Goal: Find specific page/section: Find specific page/section

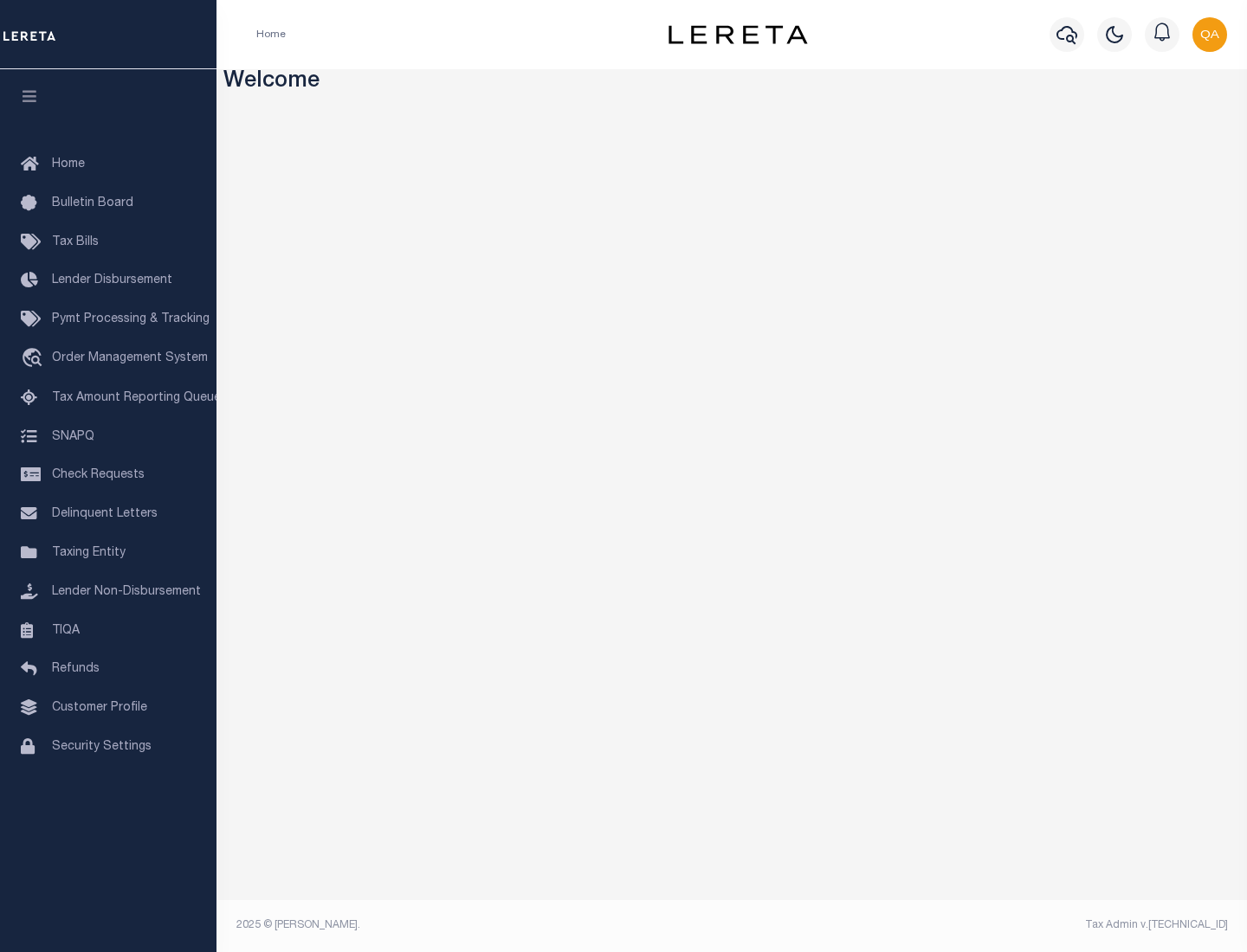
click at [108, 475] on span "Check Requests" at bounding box center [99, 475] width 92 height 12
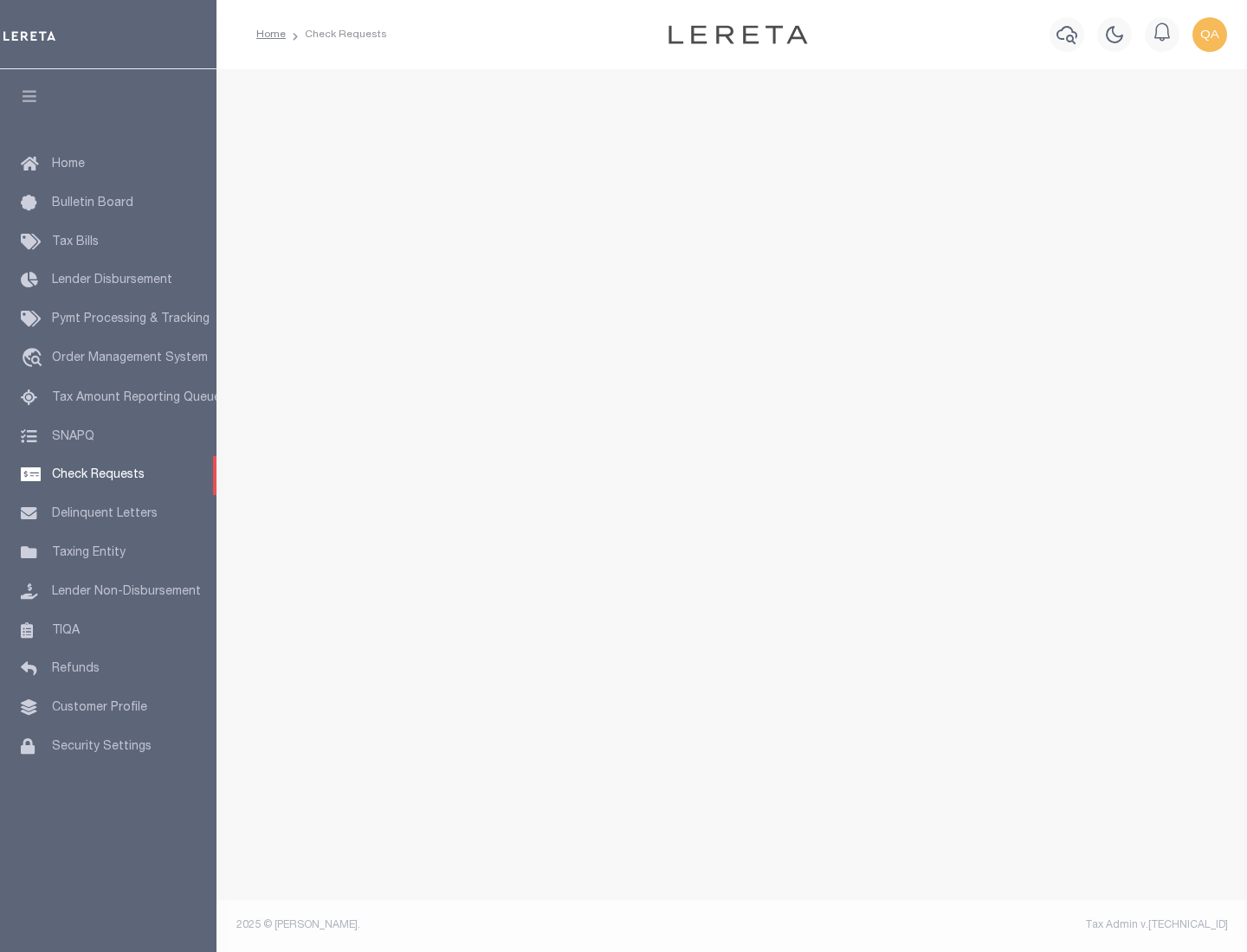
select select "50"
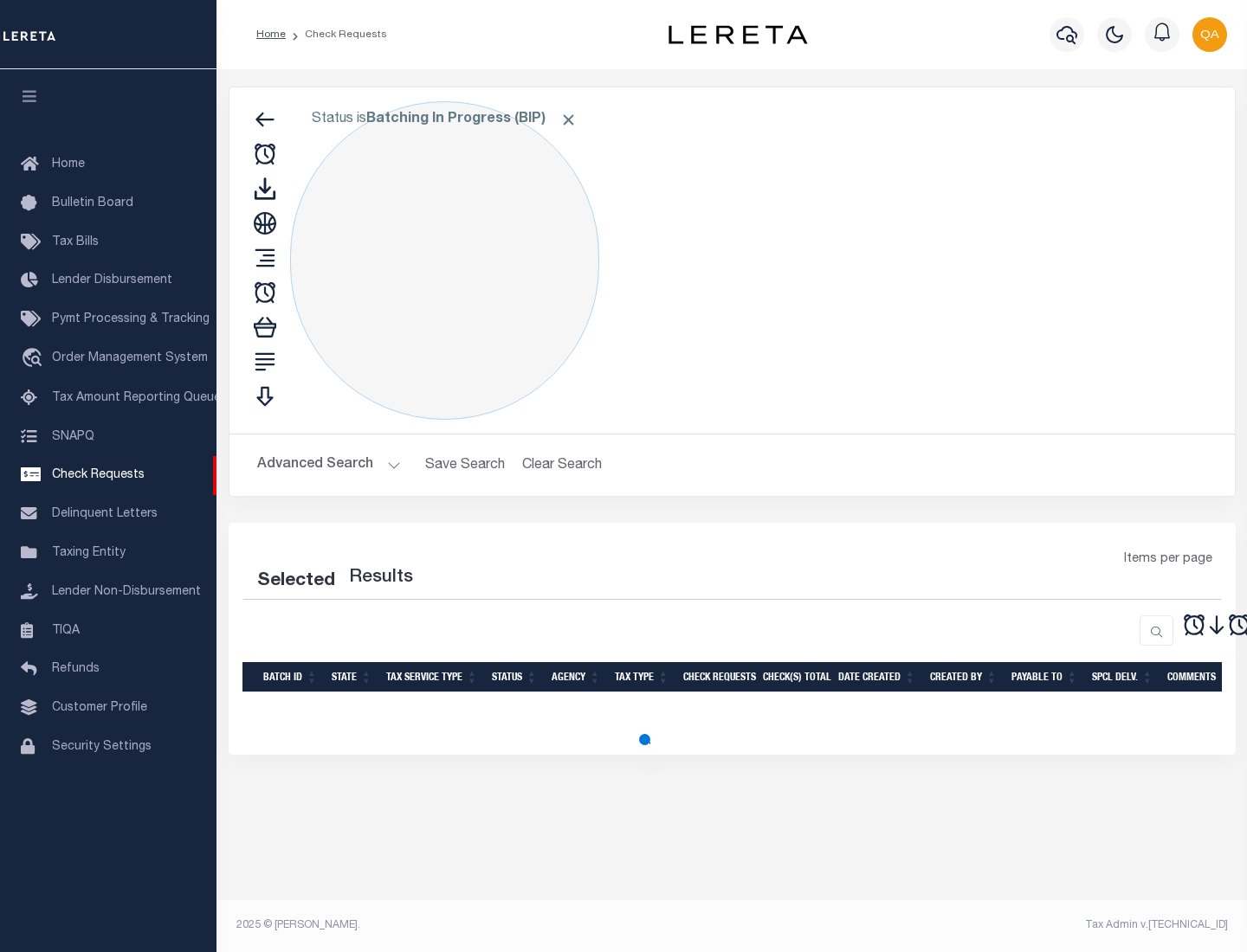
select select "50"
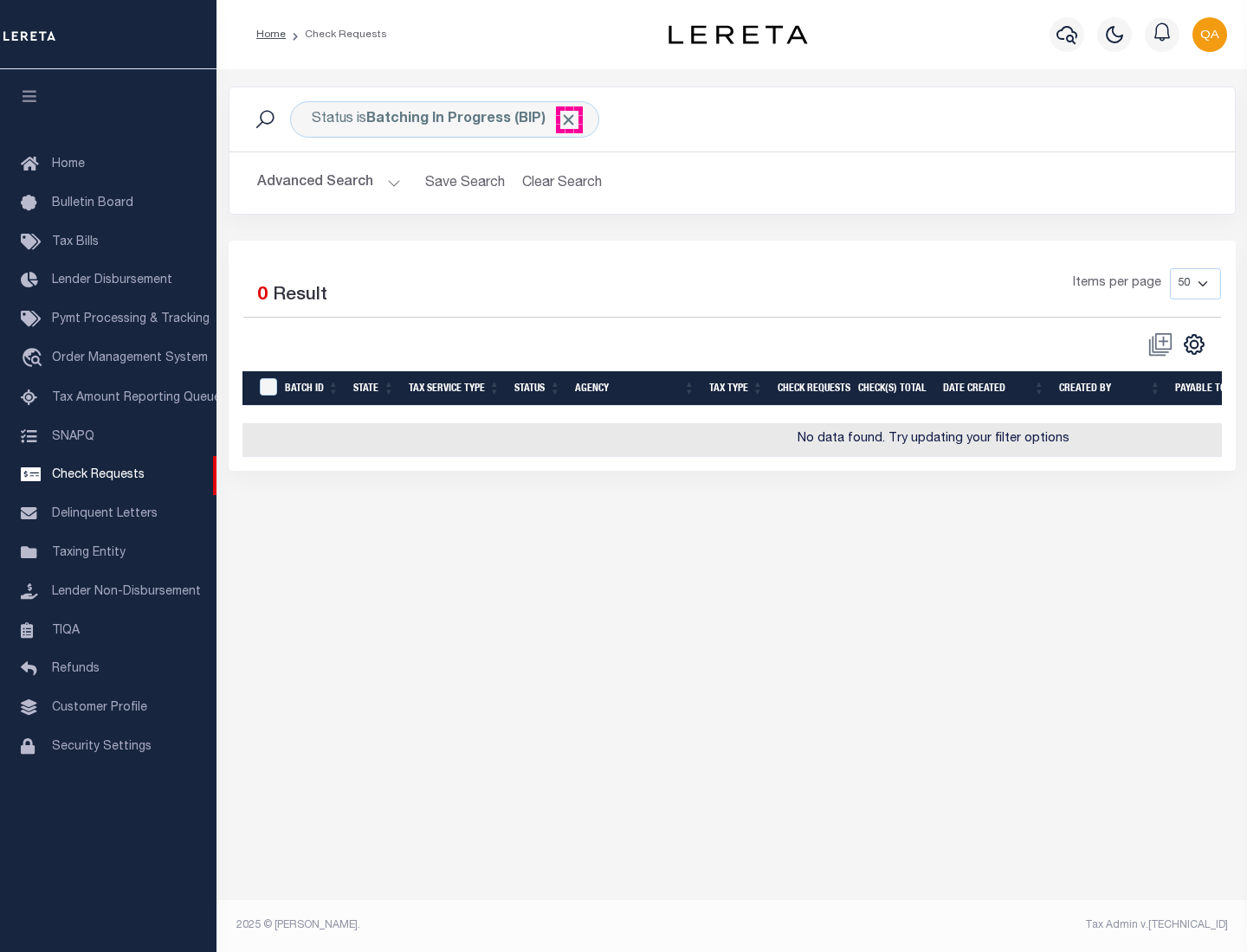
click at [569, 119] on span "Click to Remove" at bounding box center [568, 119] width 18 height 18
